Goal: Task Accomplishment & Management: Use online tool/utility

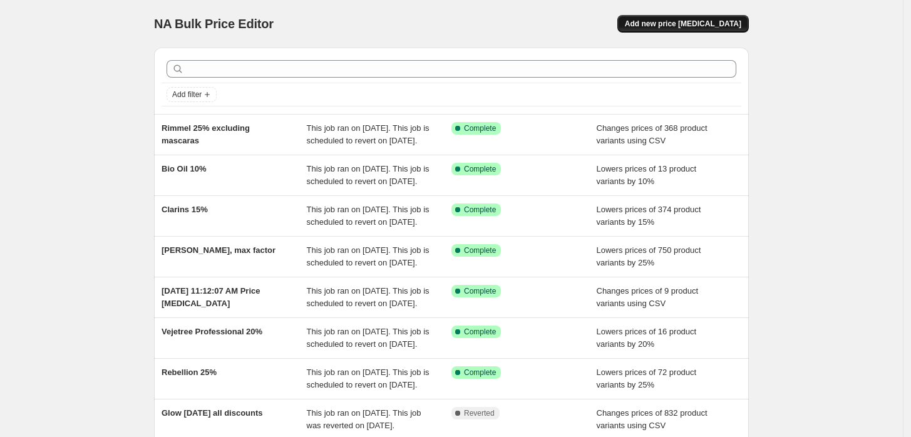
click at [661, 21] on span "Add new price [MEDICAL_DATA]" at bounding box center [683, 24] width 116 height 10
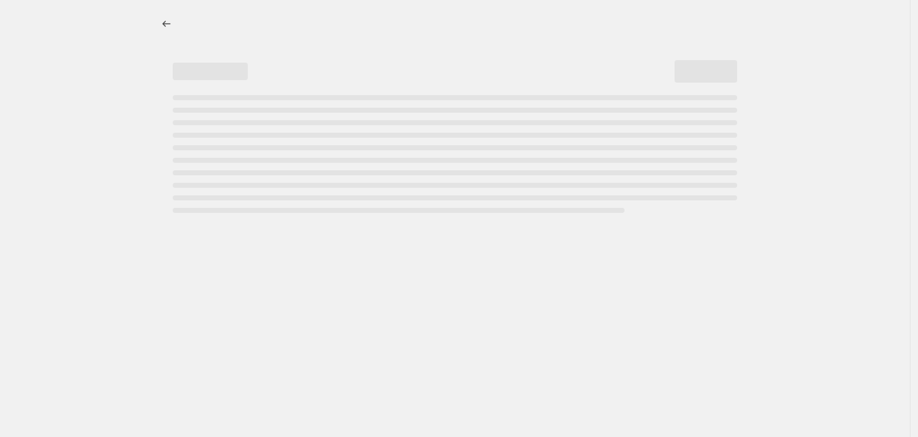
select select "percentage"
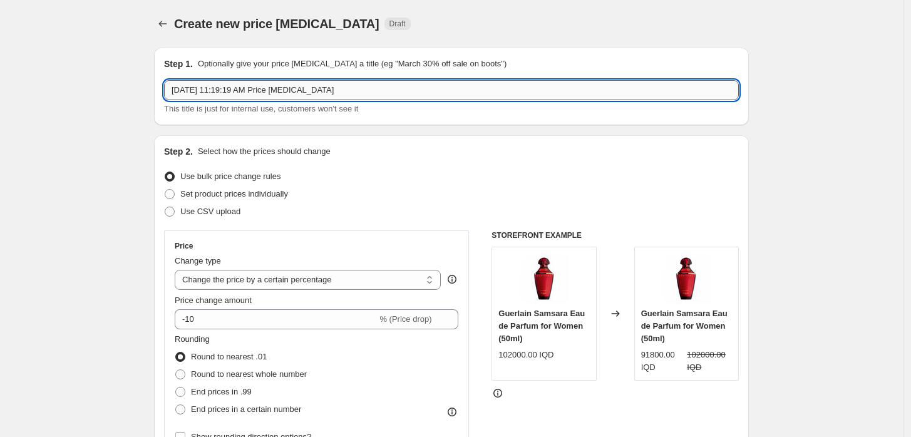
click at [332, 85] on input "[DATE] 11:19:19 AM Price [MEDICAL_DATA]" at bounding box center [451, 90] width 575 height 20
click at [331, 86] on input "[DATE] 11:19:19 AM Price [MEDICAL_DATA]" at bounding box center [451, 90] width 575 height 20
click at [205, 90] on input "[PERSON_NAME] 30%" at bounding box center [451, 90] width 575 height 20
type input "[PERSON_NAME], dermolab 30%"
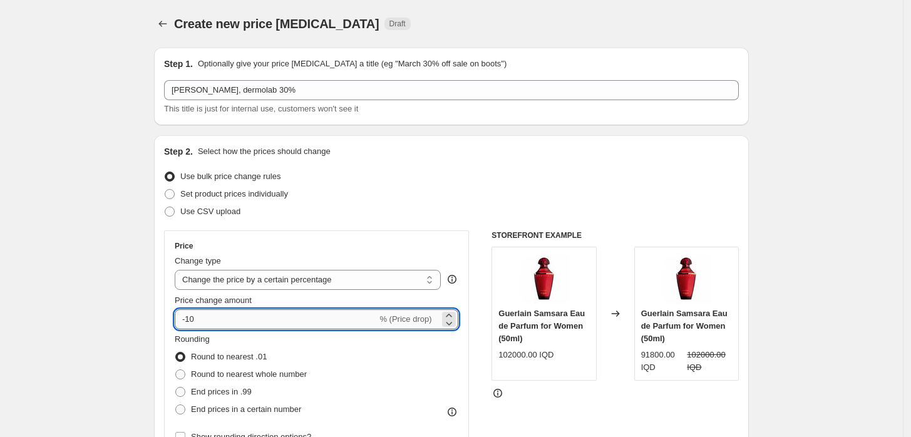
click at [198, 319] on input "-10" at bounding box center [276, 319] width 202 height 20
type input "-1"
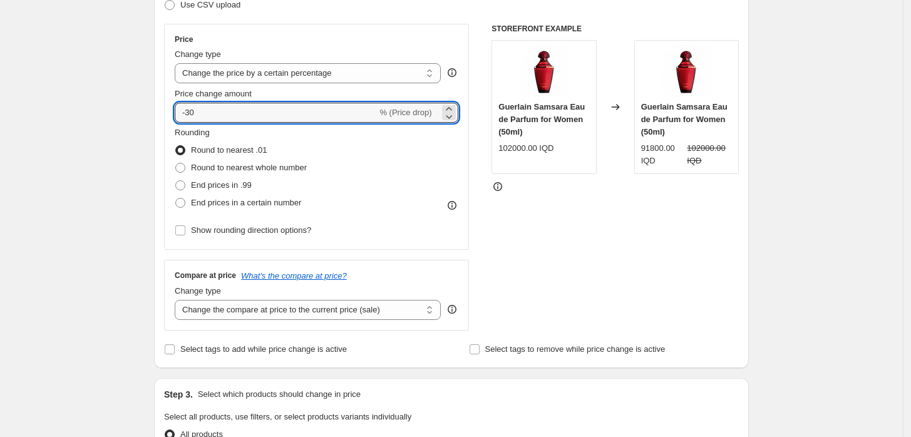
scroll to position [208, 0]
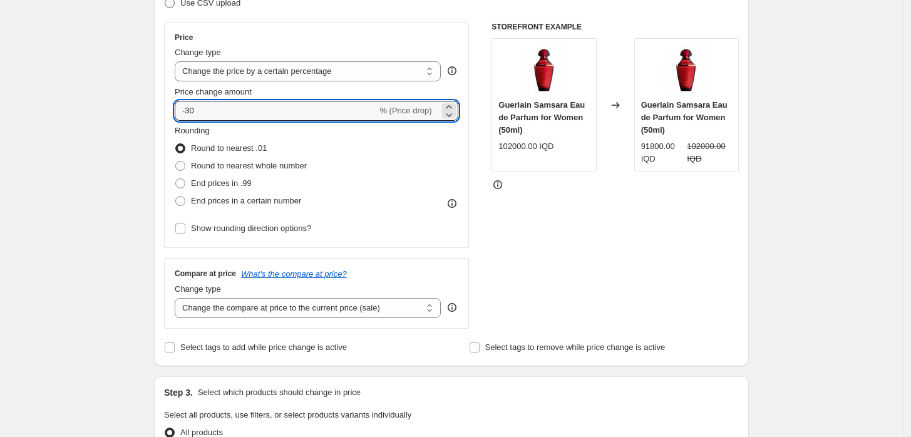
type input "-30"
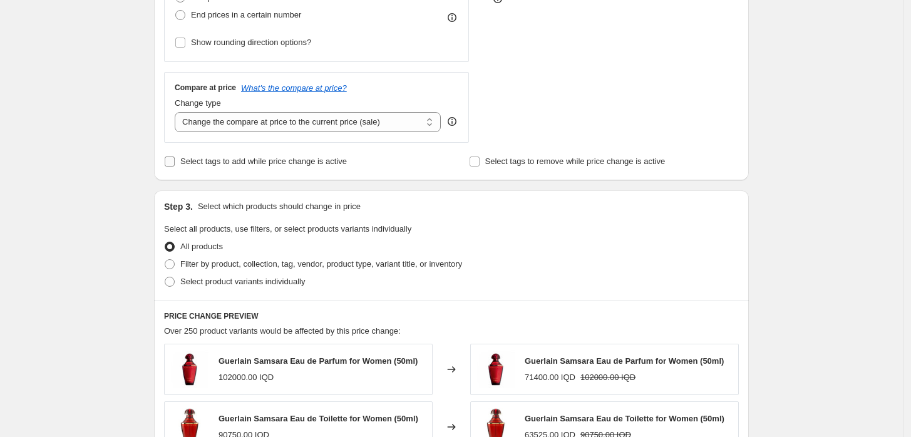
scroll to position [486, 0]
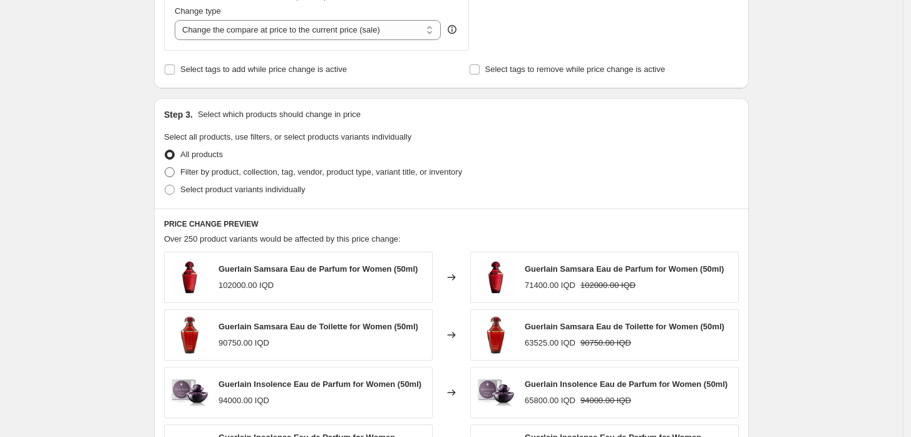
click at [245, 167] on span "Filter by product, collection, tag, vendor, product type, variant title, or inv…" at bounding box center [321, 171] width 282 height 9
click at [165, 167] on input "Filter by product, collection, tag, vendor, product type, variant title, or inv…" at bounding box center [165, 167] width 1 height 1
radio input "true"
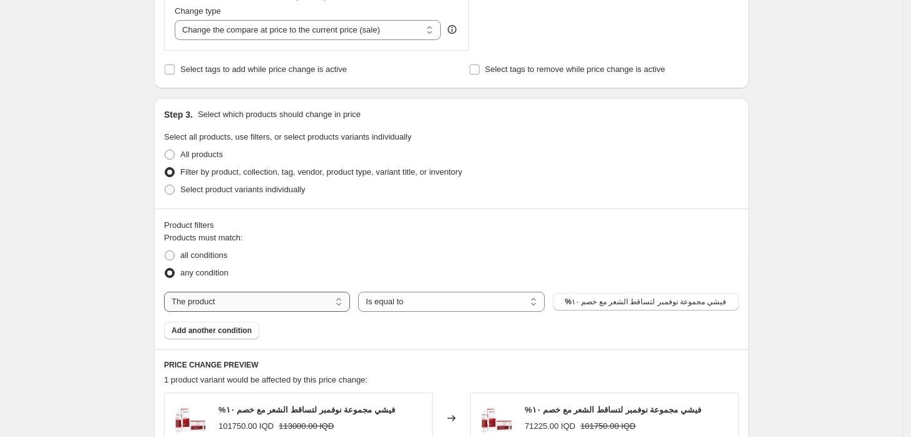
click at [276, 301] on select "The product The product's collection The product's tag The product's vendor The…" at bounding box center [257, 302] width 186 height 20
select select "vendor"
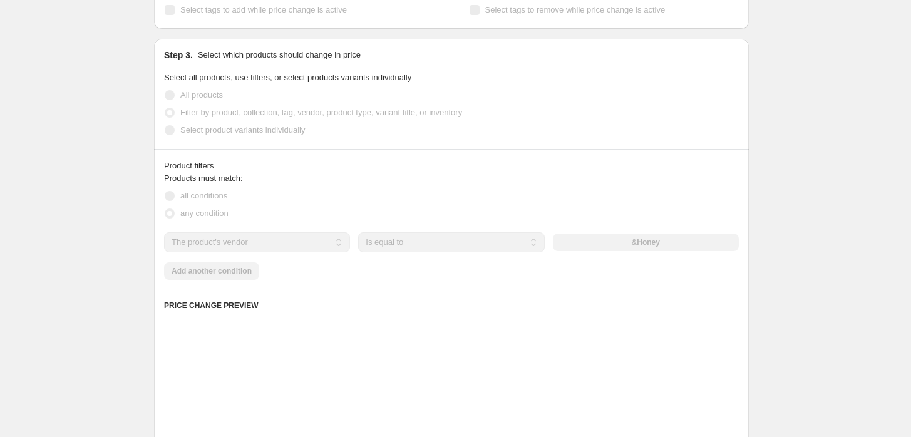
scroll to position [626, 0]
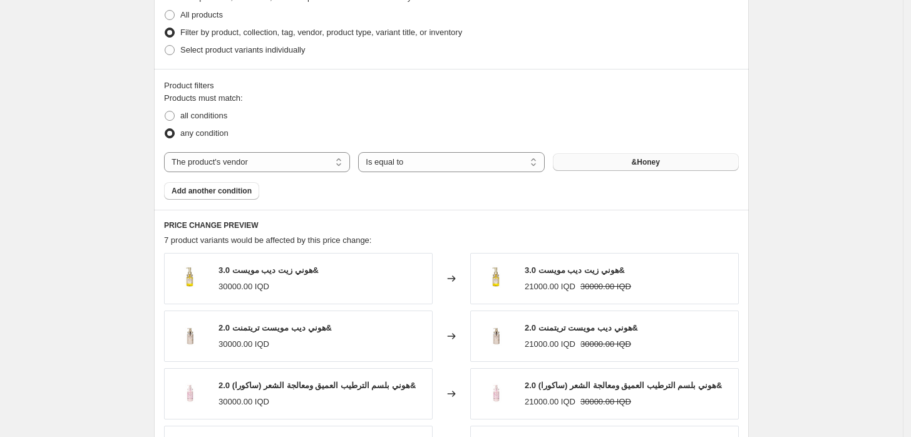
click at [582, 161] on button "&Honey" at bounding box center [646, 162] width 186 height 18
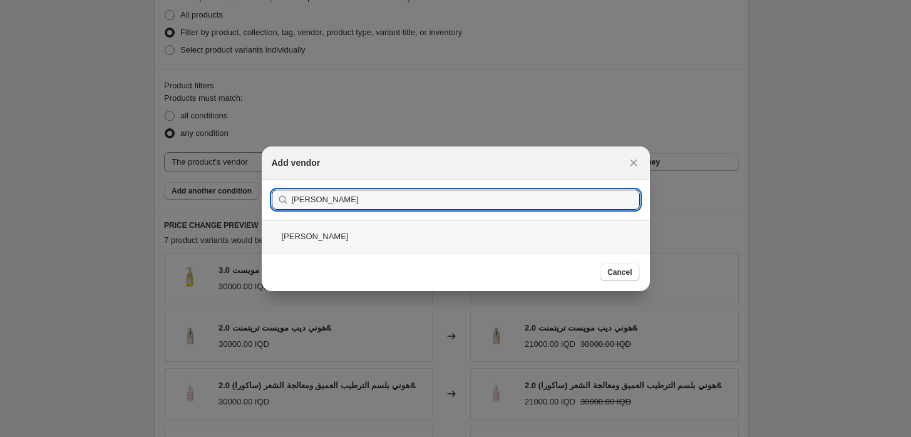
type input "[PERSON_NAME]"
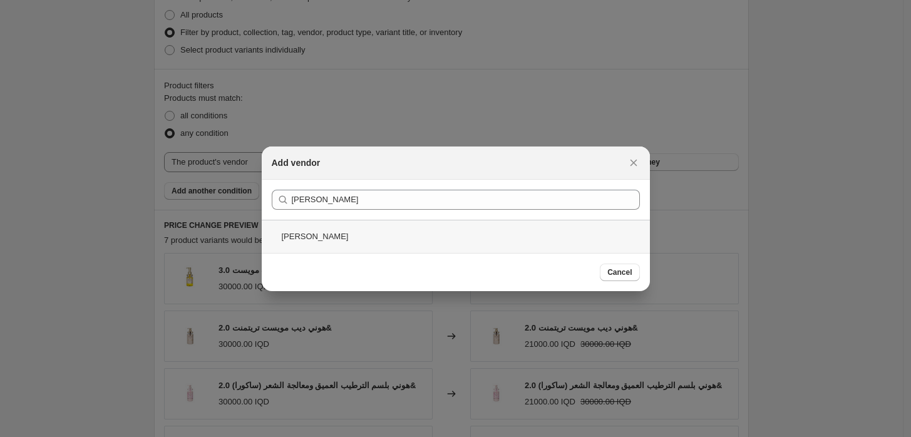
click at [297, 241] on div "[PERSON_NAME]" at bounding box center [456, 236] width 388 height 33
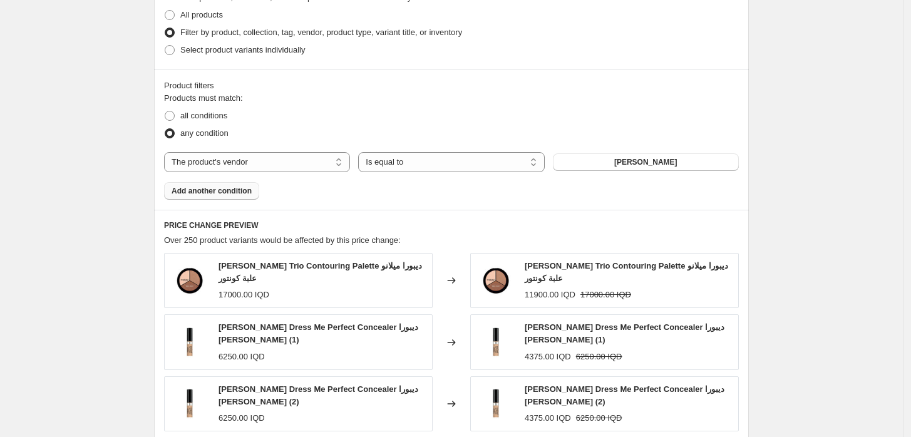
click at [241, 186] on button "Add another condition" at bounding box center [211, 191] width 95 height 18
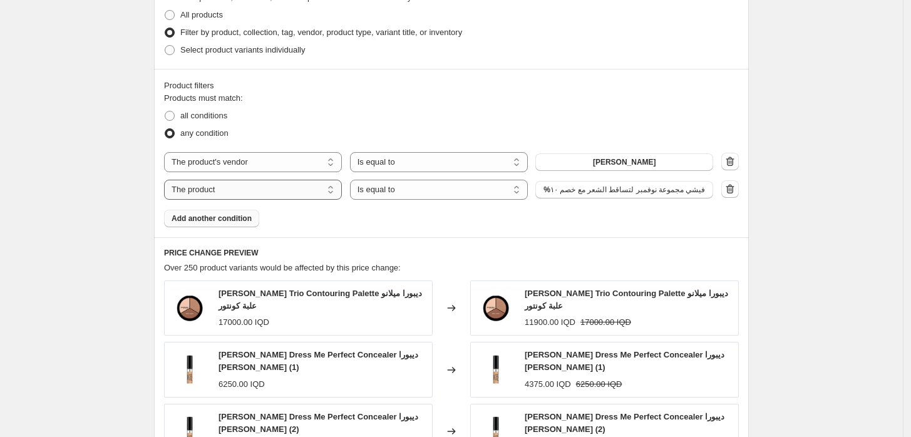
click at [307, 190] on select "The product The product's collection The product's tag The product's vendor The…" at bounding box center [253, 190] width 178 height 20
select select "vendor"
click at [605, 189] on button "&Honey" at bounding box center [624, 190] width 178 height 18
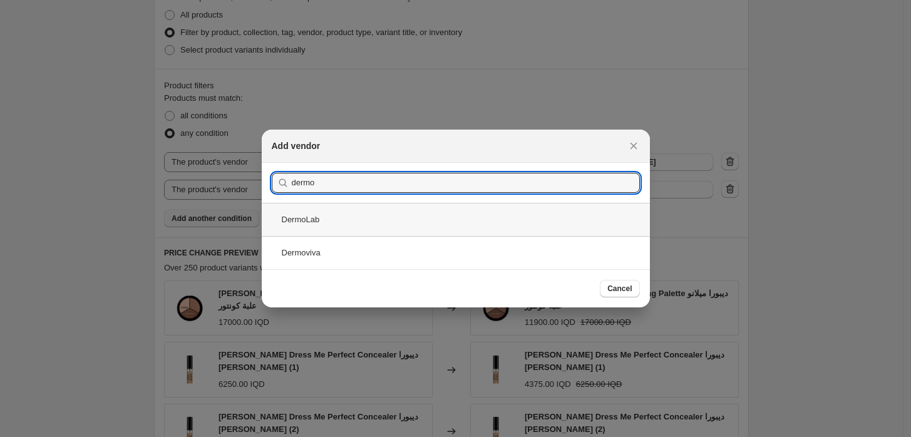
type input "dermo"
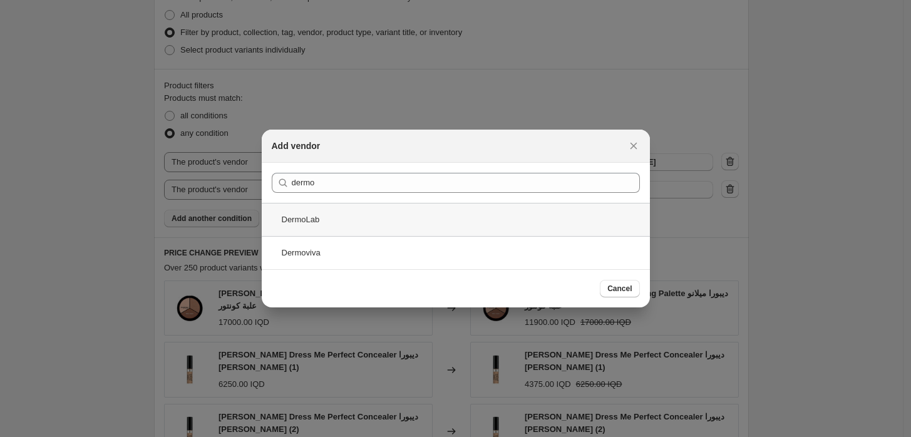
click at [372, 213] on div "DermoLab" at bounding box center [456, 219] width 388 height 33
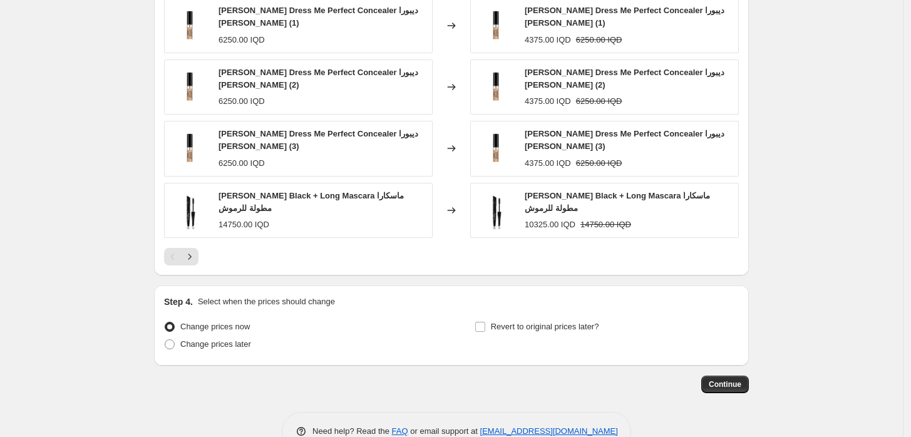
scroll to position [973, 0]
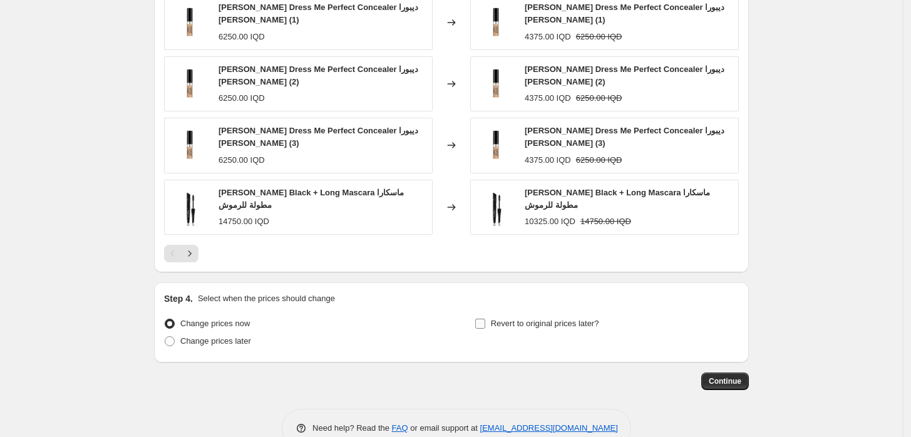
click at [530, 319] on span "Revert to original prices later?" at bounding box center [545, 323] width 108 height 9
click at [485, 319] on input "Revert to original prices later?" at bounding box center [480, 324] width 10 height 10
checkbox input "true"
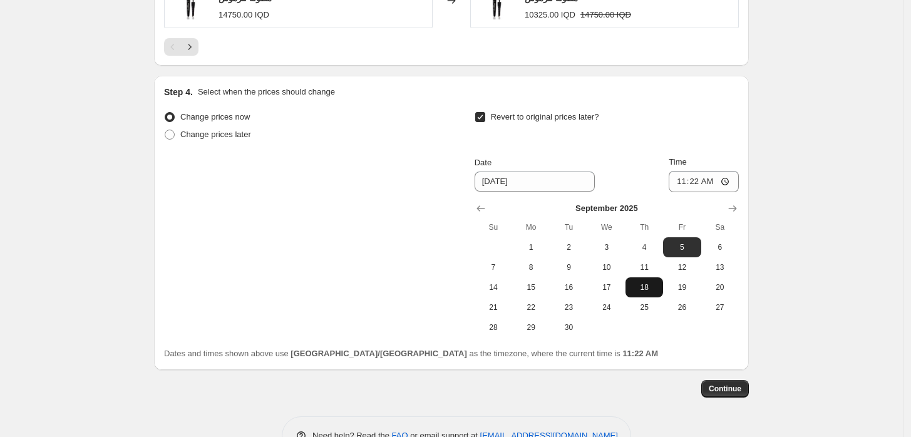
scroll to position [1182, 0]
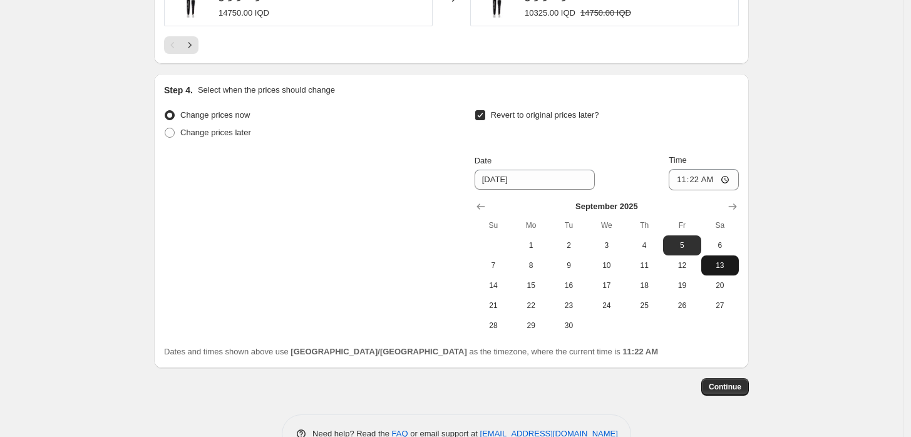
click at [719, 262] on span "13" at bounding box center [720, 265] width 28 height 10
type input "[DATE]"
click at [683, 182] on input "11:22" at bounding box center [704, 179] width 70 height 21
type input "23:59"
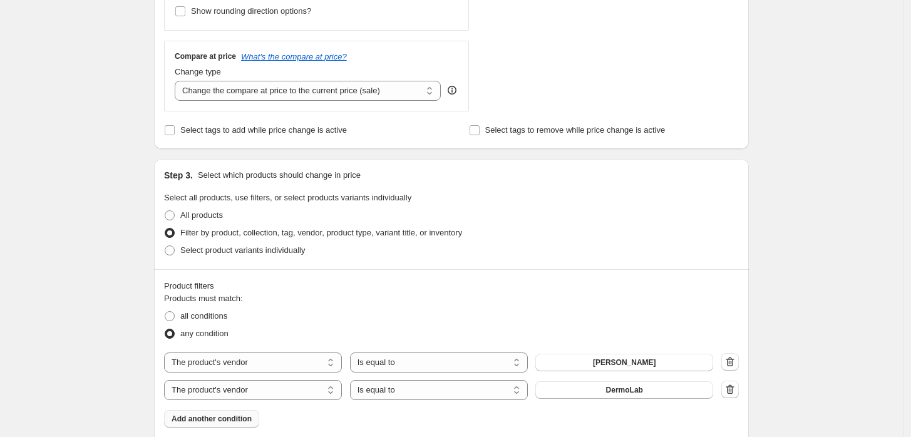
scroll to position [417, 0]
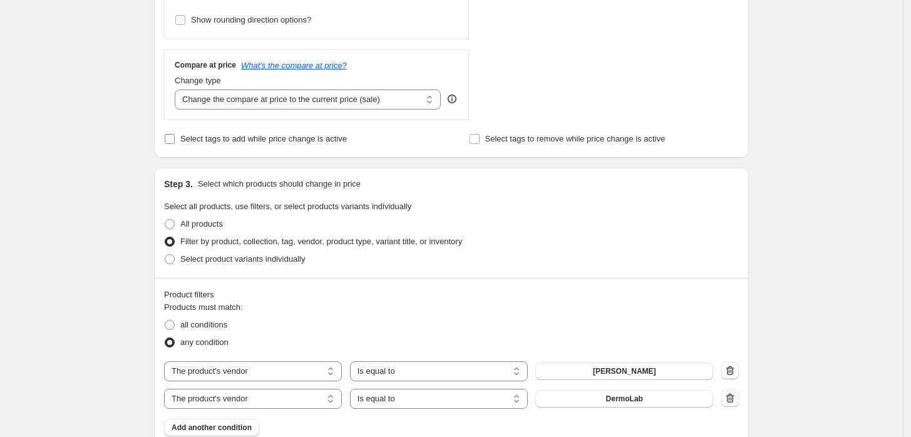
click at [284, 142] on span "Select tags to add while price change is active" at bounding box center [263, 138] width 167 height 9
click at [175, 142] on input "Select tags to add while price change is active" at bounding box center [170, 139] width 10 height 10
checkbox input "true"
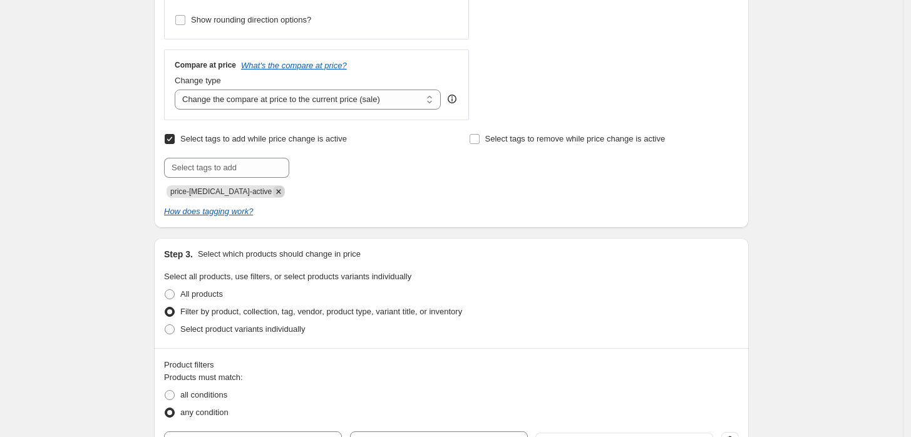
click at [273, 190] on icon "Remove price-change-job-active" at bounding box center [278, 191] width 11 height 11
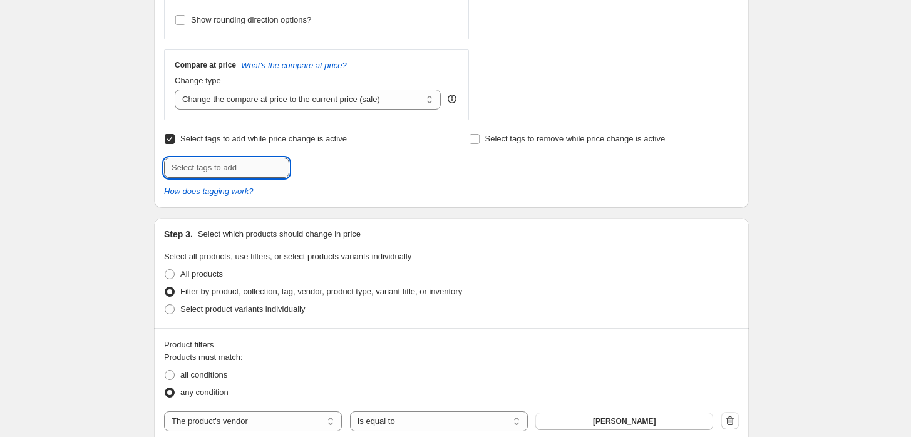
click at [255, 170] on input "text" at bounding box center [226, 168] width 125 height 20
type input "DEBDL30"
click at [322, 163] on span "DEBDL30" at bounding box center [334, 166] width 34 height 9
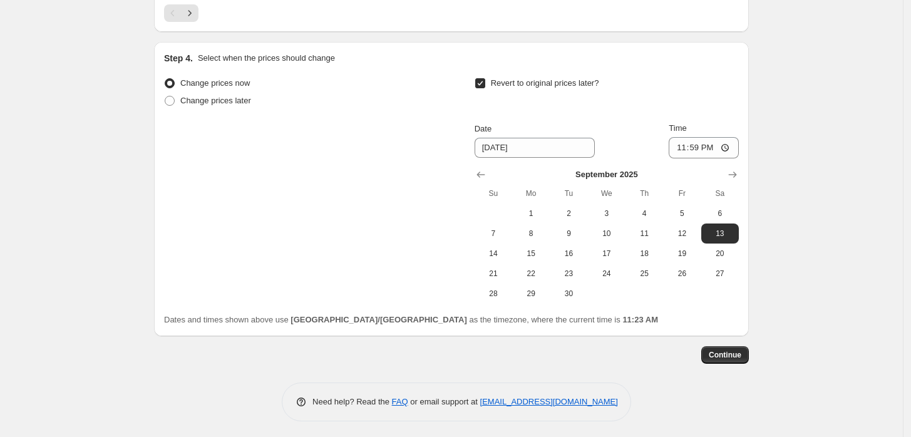
scroll to position [1287, 0]
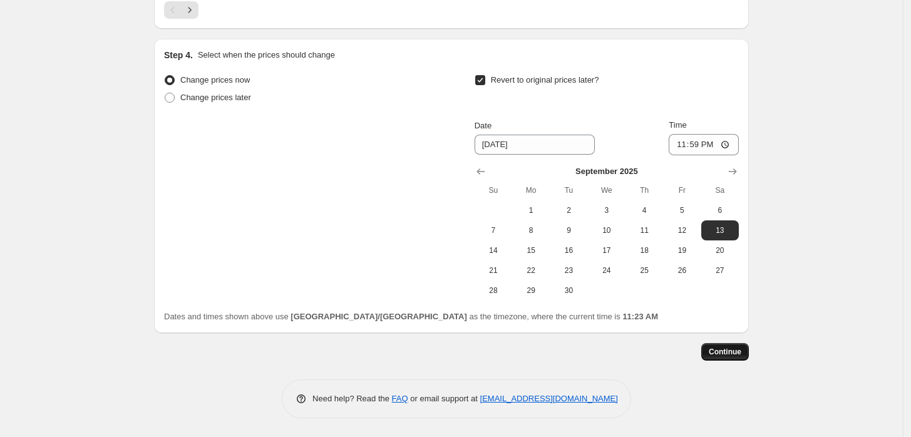
click at [741, 352] on span "Continue" at bounding box center [725, 352] width 33 height 10
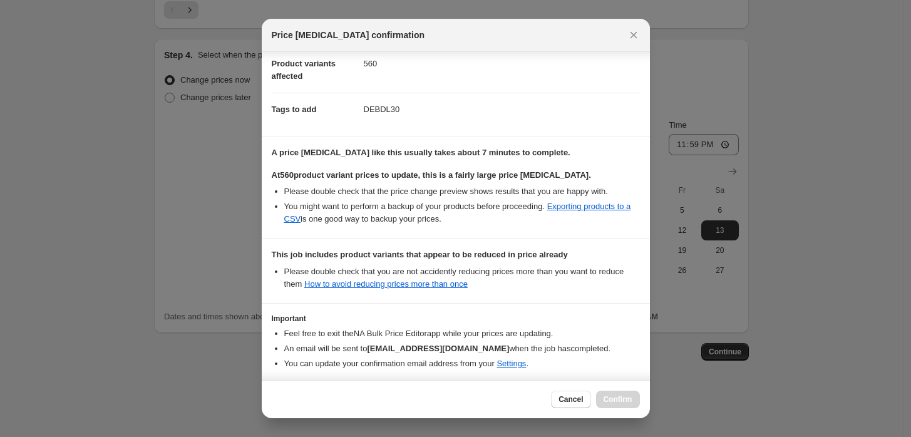
scroll to position [204, 0]
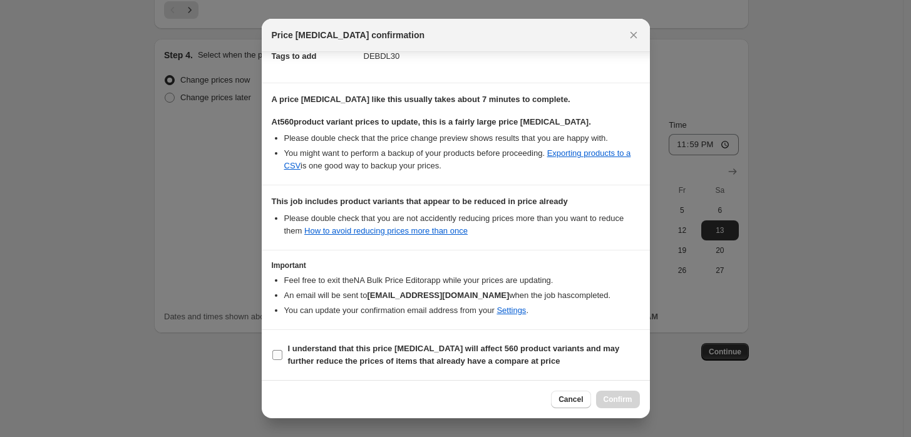
click at [411, 340] on label "I understand that this price [MEDICAL_DATA] will affect 560 product variants an…" at bounding box center [456, 355] width 368 height 30
click at [282, 350] on input "I understand that this price [MEDICAL_DATA] will affect 560 product variants an…" at bounding box center [277, 355] width 10 height 10
checkbox input "true"
click at [629, 394] on button "Confirm" at bounding box center [618, 400] width 44 height 18
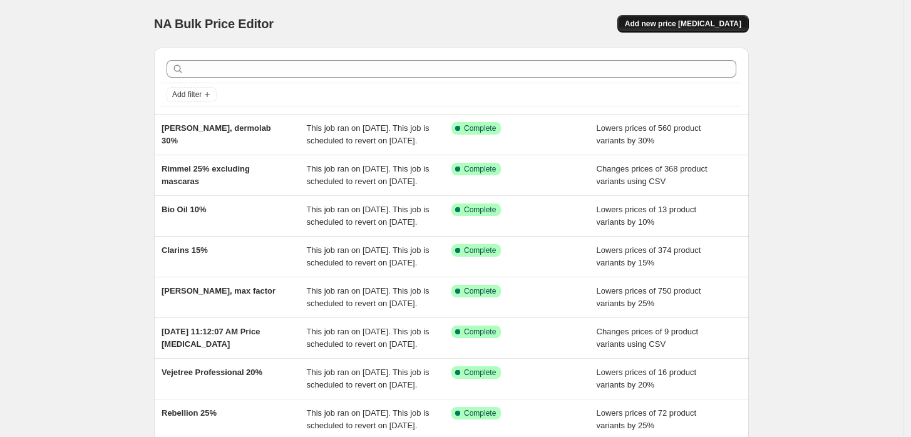
click at [670, 29] on button "Add new price [MEDICAL_DATA]" at bounding box center [682, 24] width 131 height 18
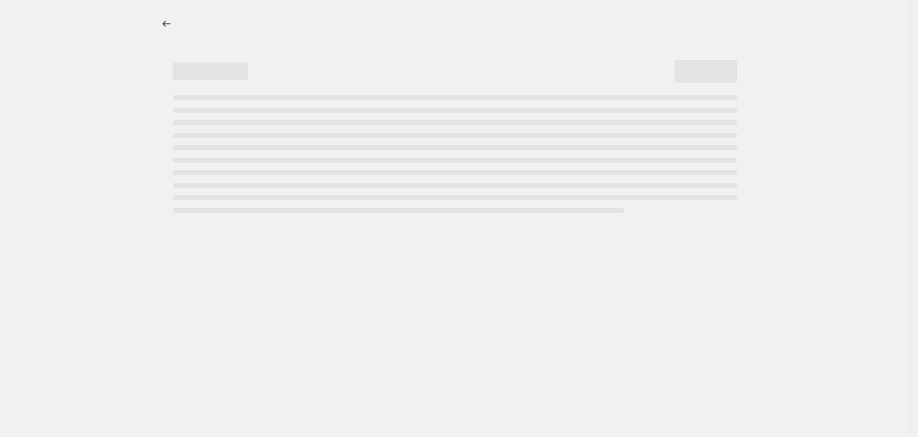
select select "percentage"
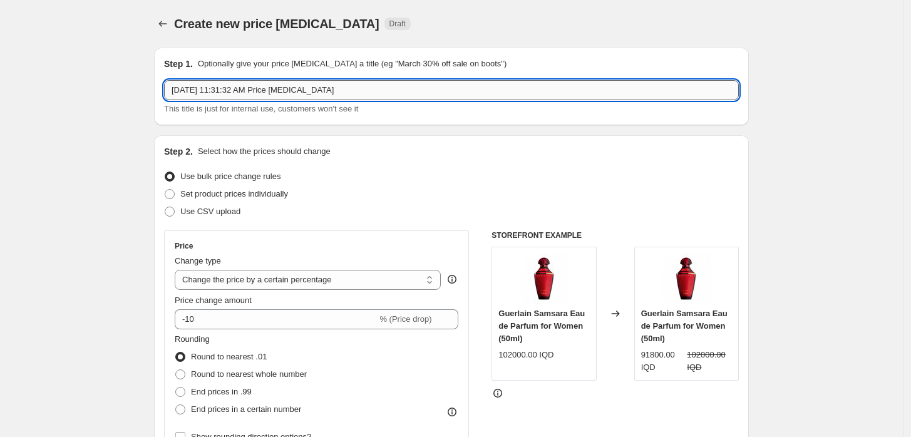
click at [392, 96] on input "Aug 29, 2025, 11:31:32 AM Price change job" at bounding box center [451, 90] width 575 height 20
drag, startPoint x: 391, startPoint y: 96, endPoint x: 380, endPoint y: 108, distance: 15.9
click at [383, 106] on div "Aug 29, 2025, 11:31:32 AM Price change job This title is just for internal use,…" at bounding box center [451, 97] width 575 height 35
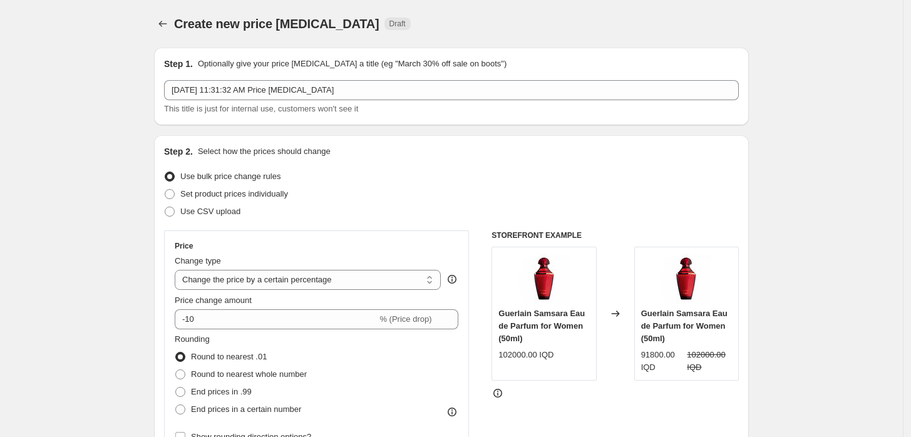
click at [380, 108] on div "This title is just for internal use, customers won't see it" at bounding box center [451, 109] width 575 height 13
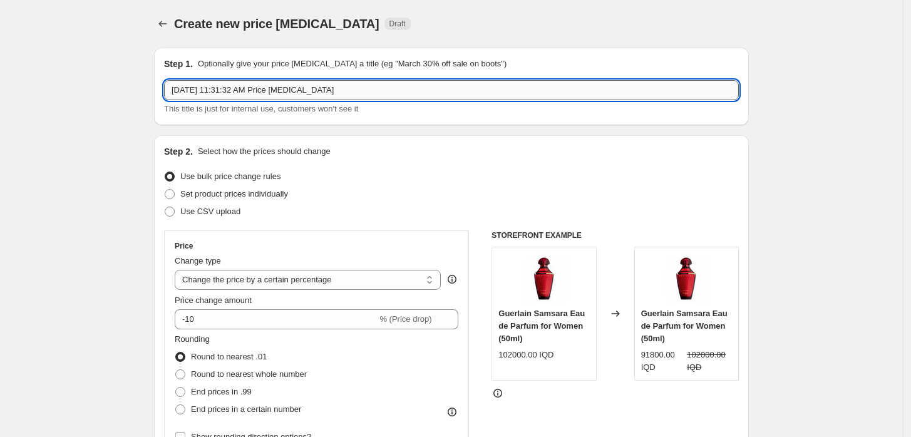
click at [381, 91] on input "Aug 29, 2025, 11:31:32 AM Price change job" at bounding box center [451, 90] width 575 height 20
type input "Lierac 30%"
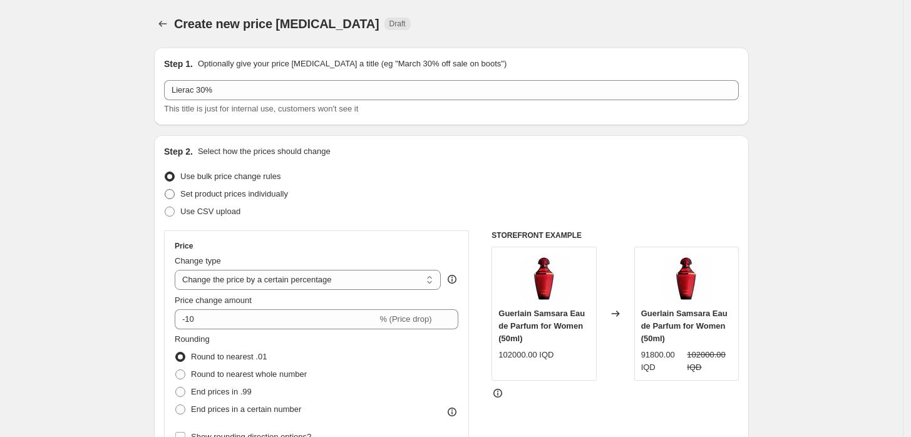
click at [175, 192] on span at bounding box center [170, 194] width 10 height 10
click at [165, 190] on input "Set product prices individually" at bounding box center [165, 189] width 1 height 1
radio input "true"
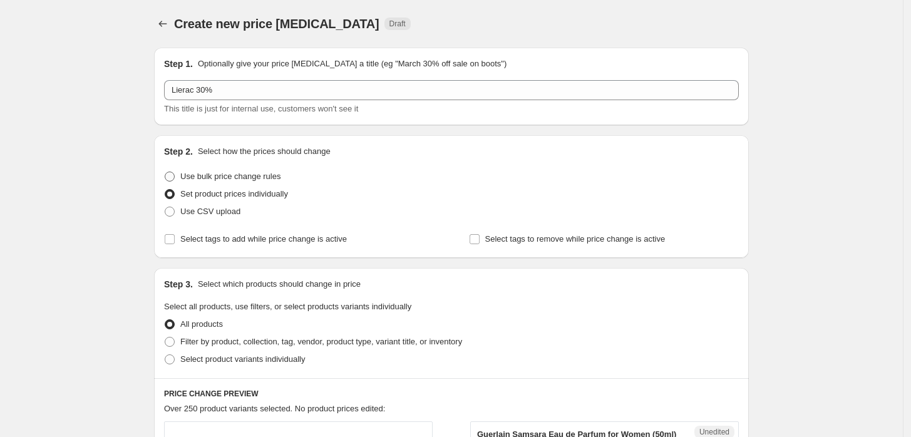
scroll to position [69, 0]
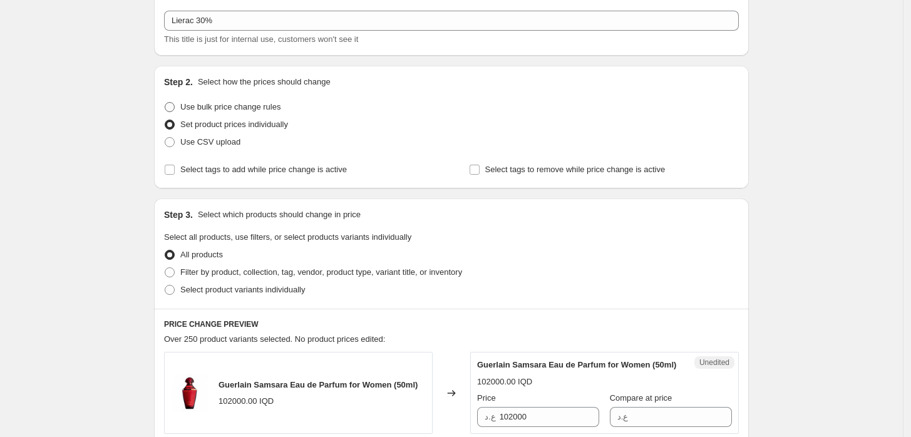
click at [221, 107] on span "Use bulk price change rules" at bounding box center [230, 106] width 100 height 9
click at [165, 103] on input "Use bulk price change rules" at bounding box center [165, 102] width 1 height 1
radio input "true"
select select "percentage"
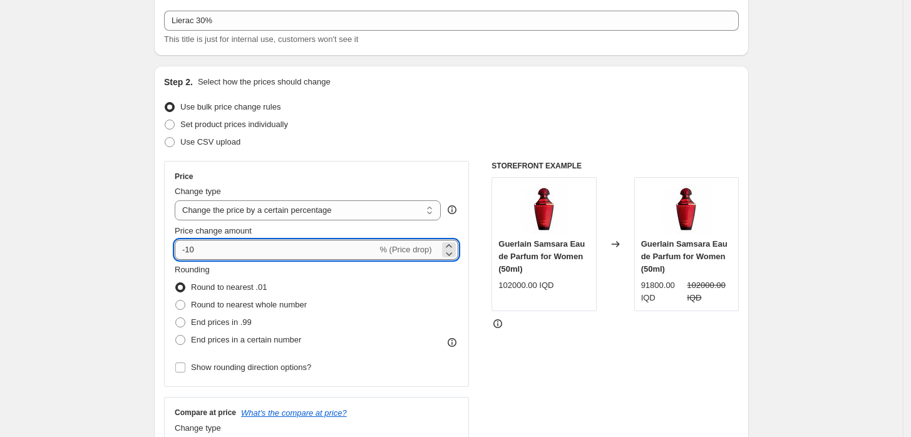
drag, startPoint x: 207, startPoint y: 251, endPoint x: 189, endPoint y: 250, distance: 17.6
click at [189, 250] on input "-10" at bounding box center [276, 250] width 202 height 20
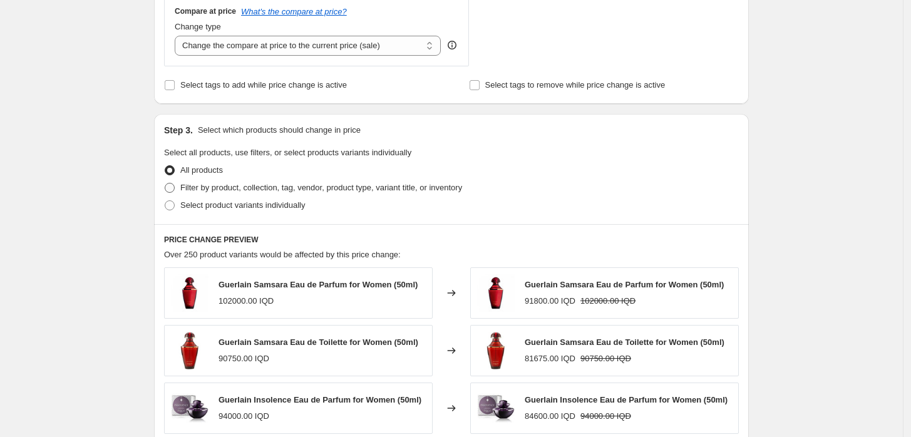
scroll to position [486, 0]
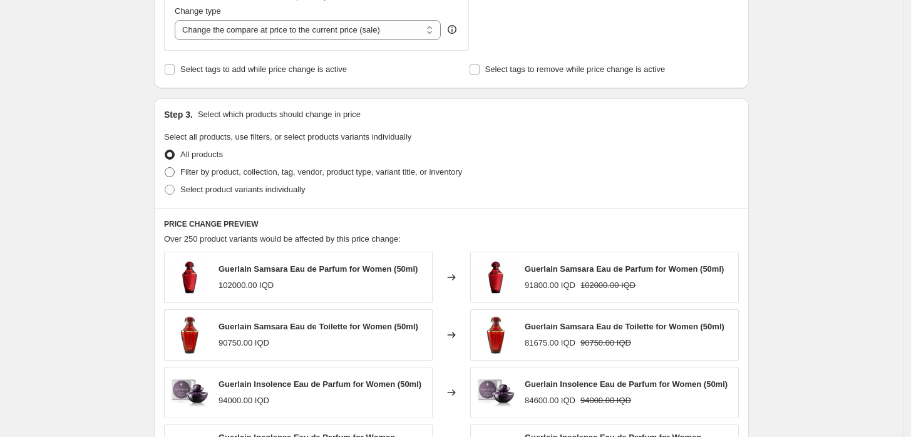
type input "-30"
click at [310, 170] on span "Filter by product, collection, tag, vendor, product type, variant title, or inv…" at bounding box center [321, 171] width 282 height 9
click at [165, 168] on input "Filter by product, collection, tag, vendor, product type, variant title, or inv…" at bounding box center [165, 167] width 1 height 1
radio input "true"
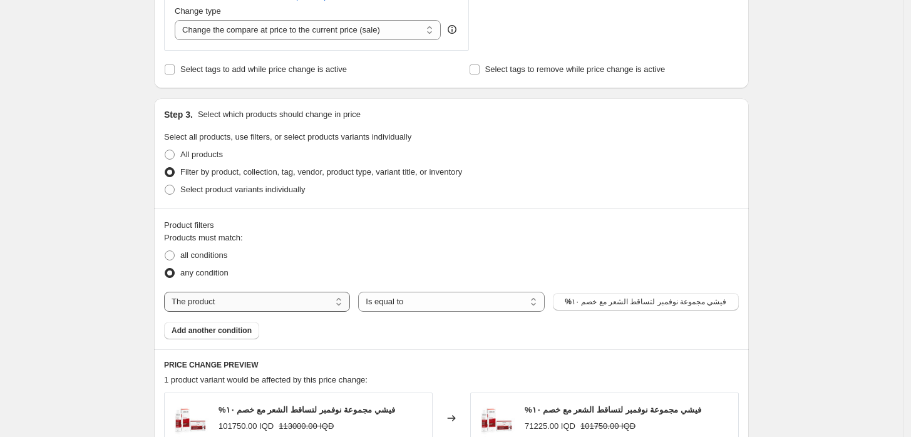
click at [285, 306] on select "The product The product's collection The product's tag The product's vendor The…" at bounding box center [257, 302] width 186 height 20
select select "vendor"
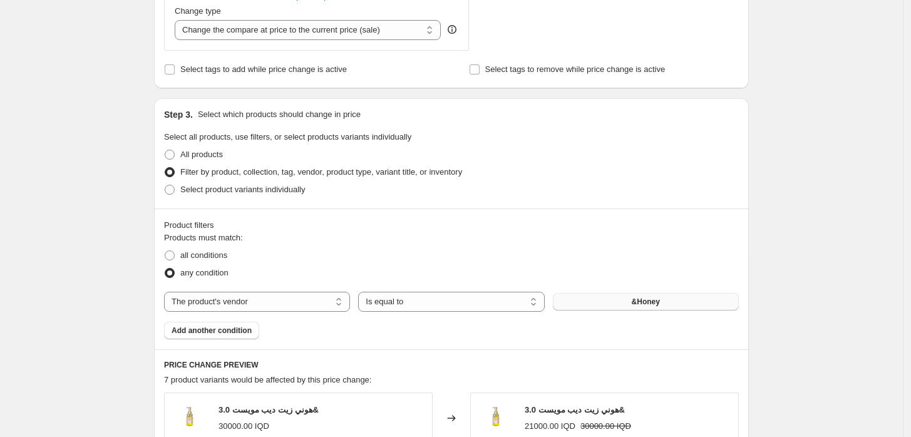
click at [607, 301] on button "&Honey" at bounding box center [646, 302] width 186 height 18
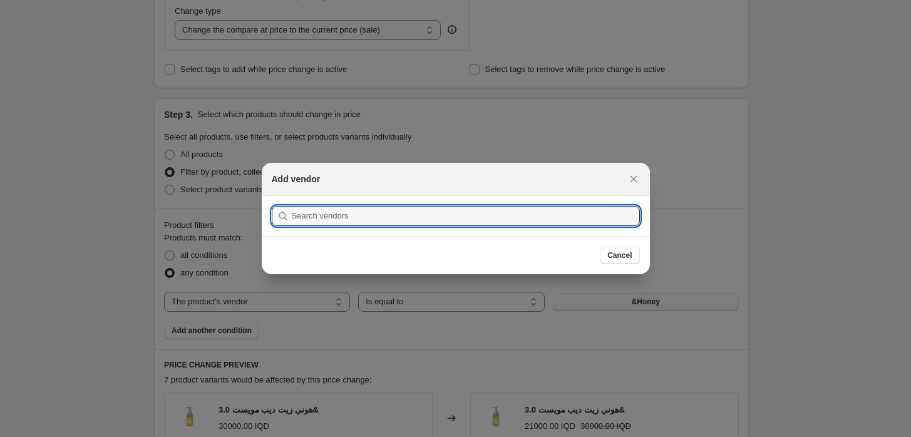
scroll to position [0, 0]
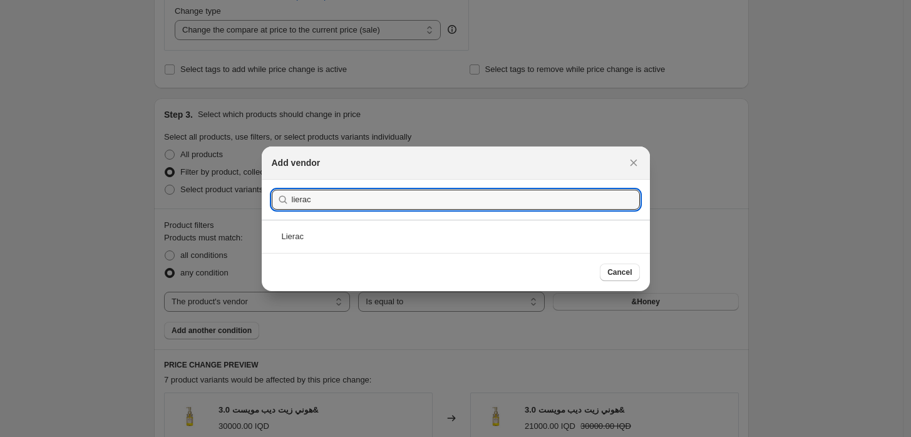
type input "lierac"
click at [354, 217] on section "Submit lierac" at bounding box center [456, 200] width 388 height 40
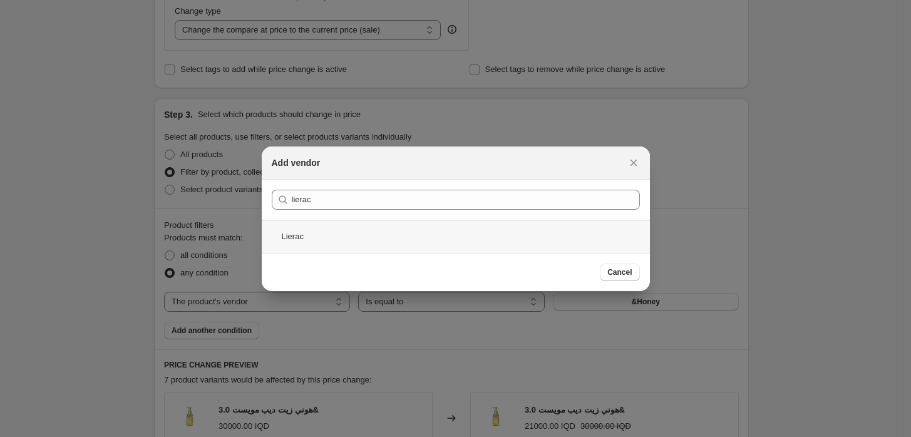
click at [341, 230] on div "Lierac" at bounding box center [456, 236] width 388 height 33
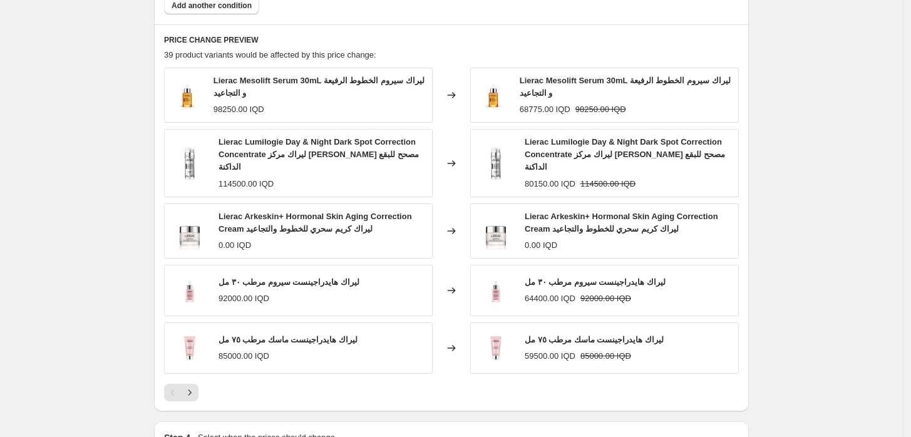
scroll to position [967, 0]
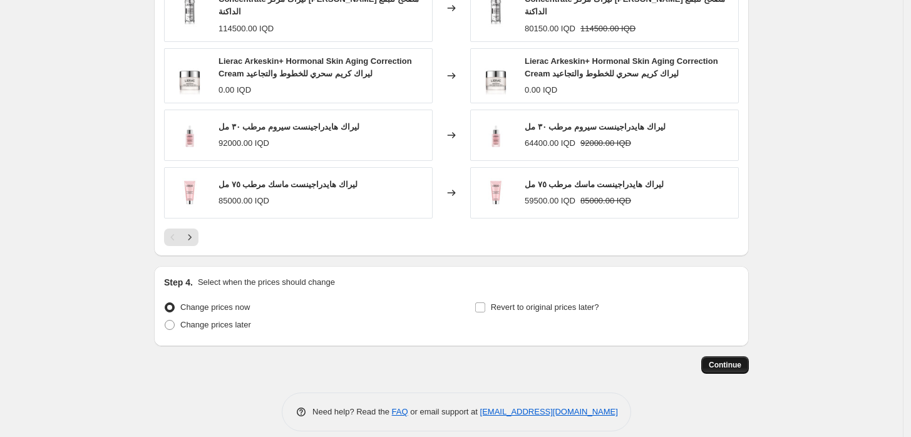
click at [716, 360] on span "Continue" at bounding box center [725, 365] width 33 height 10
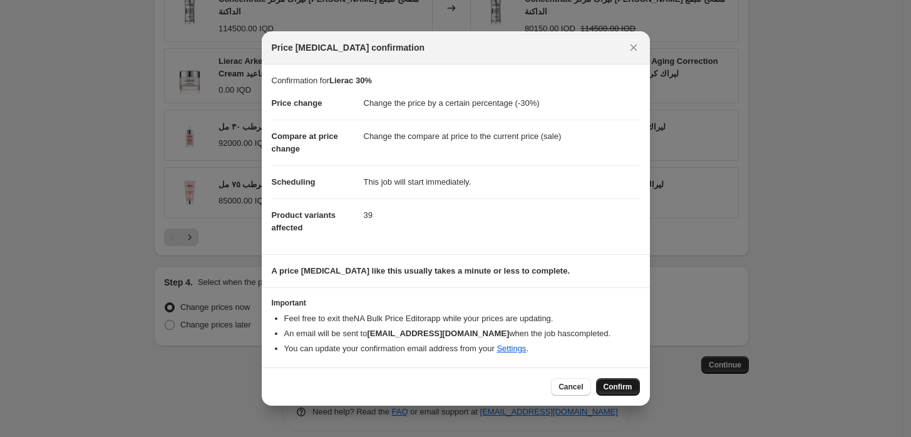
click at [608, 381] on button "Confirm" at bounding box center [618, 387] width 44 height 18
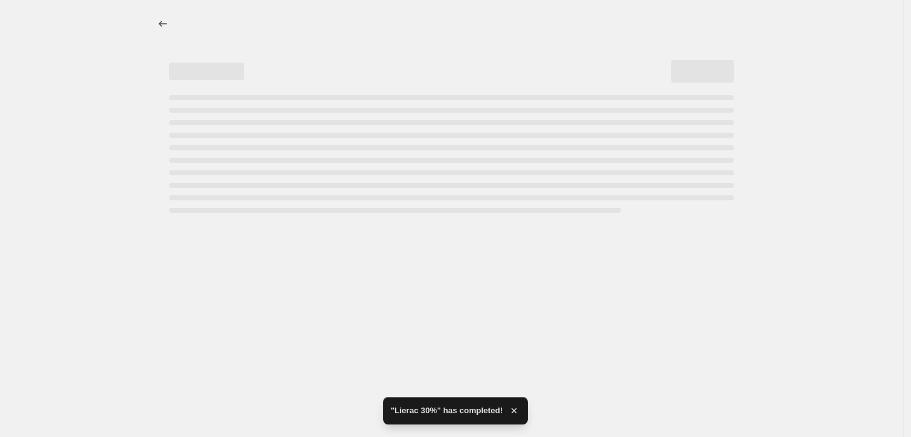
select select "percentage"
select select "vendor"
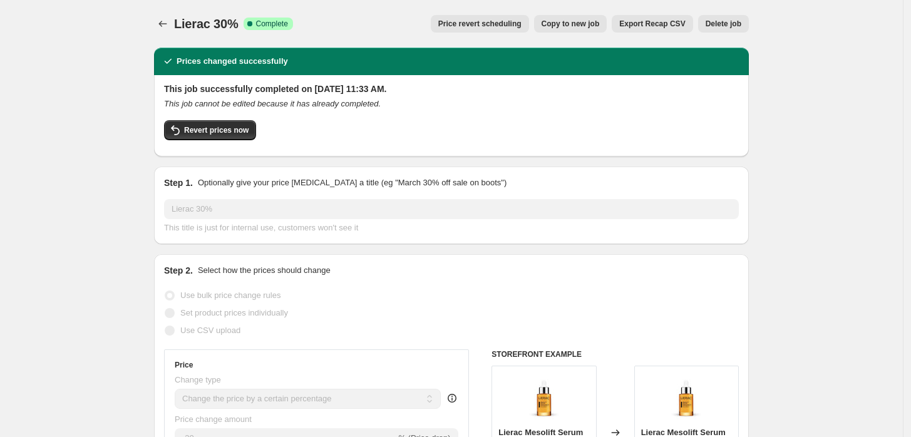
click at [162, 24] on icon "Price change jobs" at bounding box center [162, 24] width 13 height 13
